Goal: Task Accomplishment & Management: Manage account settings

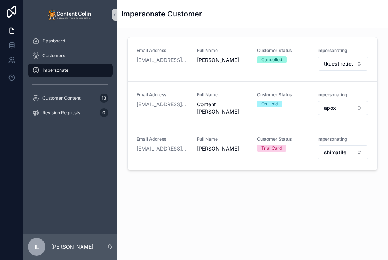
click at [56, 68] on span "Impersonate" at bounding box center [55, 70] width 26 height 6
click at [49, 56] on span "Customers" at bounding box center [53, 56] width 23 height 6
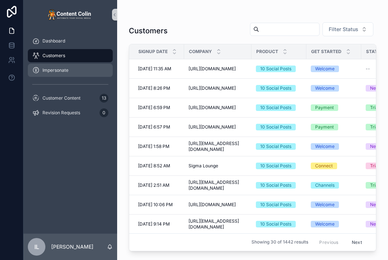
click at [54, 74] on div "Impersonate" at bounding box center [70, 70] width 76 height 12
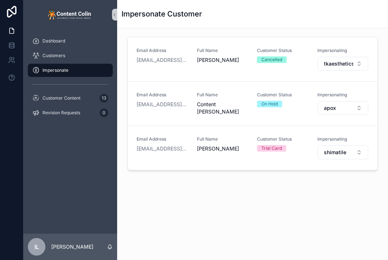
click at [54, 74] on div "Impersonate" at bounding box center [70, 70] width 76 height 12
click at [346, 155] on button "shimatile" at bounding box center [343, 152] width 51 height 14
type input "****"
click at [316, 183] on span "talkhelp" at bounding box center [310, 180] width 19 height 7
click at [343, 19] on div "Impersonate Customer" at bounding box center [252, 14] width 262 height 28
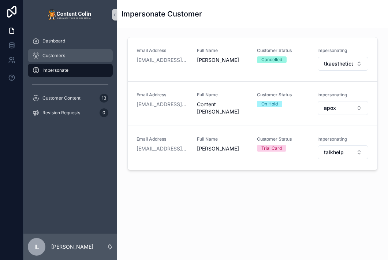
click at [57, 56] on span "Customers" at bounding box center [53, 56] width 23 height 6
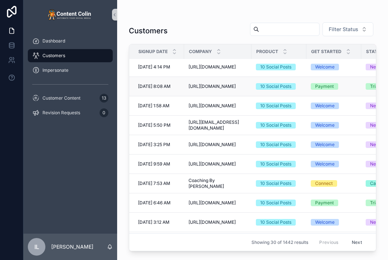
scroll to position [293, 0]
drag, startPoint x: 189, startPoint y: 181, endPoint x: 241, endPoint y: 180, distance: 52.7
click at [241, 180] on div "Coaching By [PERSON_NAME] Coaching By [PERSON_NAME]" at bounding box center [217, 183] width 59 height 12
drag, startPoint x: 217, startPoint y: 181, endPoint x: 244, endPoint y: 171, distance: 29.0
click at [244, 171] on td "[URL][DOMAIN_NAME] [URL][DOMAIN_NAME]" at bounding box center [217, 163] width 67 height 19
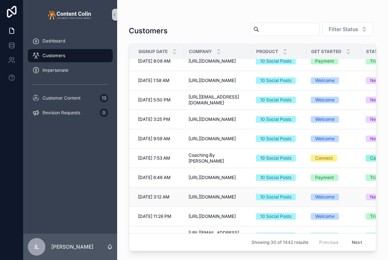
scroll to position [329, 0]
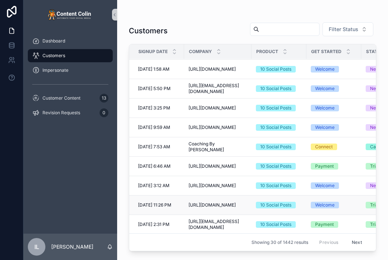
drag, startPoint x: 217, startPoint y: 198, endPoint x: 225, endPoint y: 209, distance: 13.8
click at [225, 209] on td "[URL][DOMAIN_NAME] [URL][DOMAIN_NAME]" at bounding box center [217, 204] width 67 height 19
drag, startPoint x: 226, startPoint y: 199, endPoint x: 214, endPoint y: 206, distance: 13.5
click at [214, 206] on span "[URL][DOMAIN_NAME]" at bounding box center [211, 205] width 47 height 6
drag, startPoint x: 215, startPoint y: 199, endPoint x: 251, endPoint y: 203, distance: 35.7
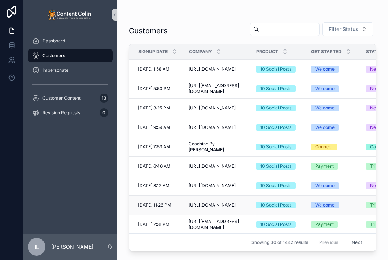
click at [251, 203] on td "[URL][DOMAIN_NAME] [URL][DOMAIN_NAME]" at bounding box center [217, 204] width 67 height 19
click at [345, 29] on span "Filter Status" at bounding box center [343, 29] width 30 height 7
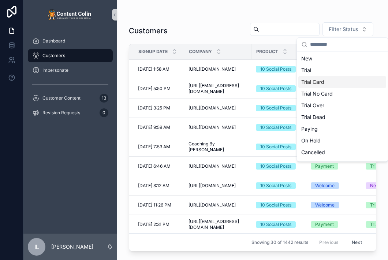
click at [322, 83] on div "Trial Card" at bounding box center [342, 82] width 88 height 12
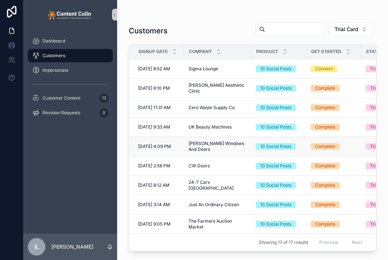
click at [192, 145] on span "[PERSON_NAME] Windows And Doors" at bounding box center [217, 146] width 59 height 12
click at [186, 145] on td "[PERSON_NAME] Windows And Doors [PERSON_NAME] Windows And Doors" at bounding box center [217, 146] width 67 height 19
click at [89, 72] on div "Impersonate" at bounding box center [70, 70] width 76 height 12
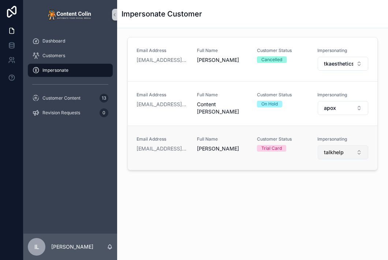
click at [349, 154] on button "talkhelp" at bounding box center [343, 152] width 51 height 14
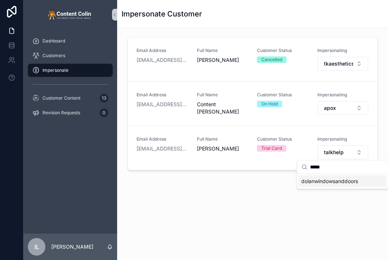
type input "*****"
click at [330, 180] on span "dolanwindowsanddoors" at bounding box center [329, 180] width 57 height 7
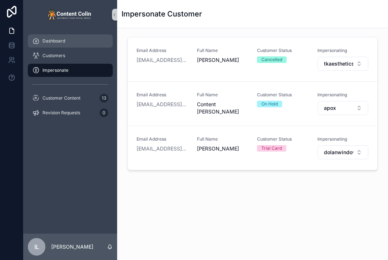
click at [57, 44] on div "Dashboard" at bounding box center [70, 41] width 76 height 12
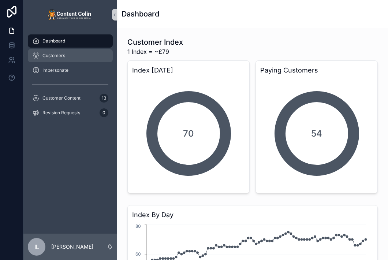
click at [54, 52] on div "Customers" at bounding box center [70, 56] width 76 height 12
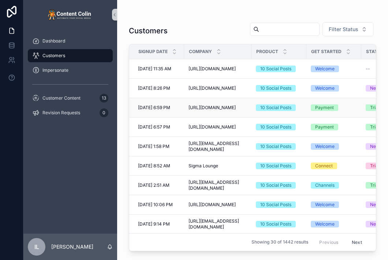
click at [217, 105] on span "[URL][DOMAIN_NAME]" at bounding box center [211, 108] width 47 height 6
drag, startPoint x: 217, startPoint y: 102, endPoint x: 256, endPoint y: 107, distance: 39.8
drag, startPoint x: 205, startPoint y: 104, endPoint x: 250, endPoint y: 109, distance: 45.3
click at [250, 109] on td "[URL][DOMAIN_NAME] [URL][DOMAIN_NAME]" at bounding box center [217, 107] width 67 height 19
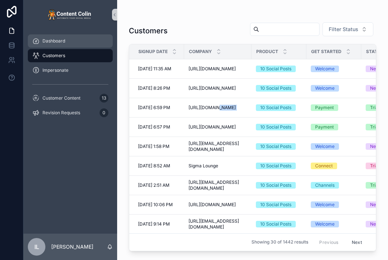
click at [61, 42] on span "Dashboard" at bounding box center [53, 41] width 23 height 6
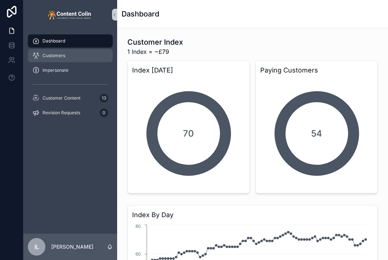
click at [57, 56] on span "Customers" at bounding box center [53, 56] width 23 height 6
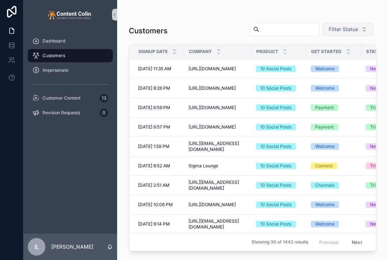
click at [349, 27] on span "Filter Status" at bounding box center [343, 29] width 30 height 7
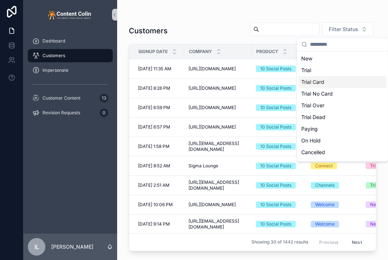
click at [321, 82] on div "Trial Card" at bounding box center [342, 82] width 88 height 12
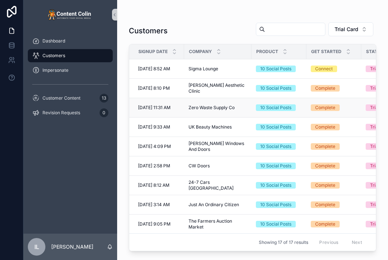
click at [192, 107] on span "Zero Waste Supply Co" at bounding box center [211, 108] width 46 height 6
click at [187, 70] on td "Sigma Lounge Sigma Lounge" at bounding box center [217, 68] width 67 height 19
